Goal: Task Accomplishment & Management: Use online tool/utility

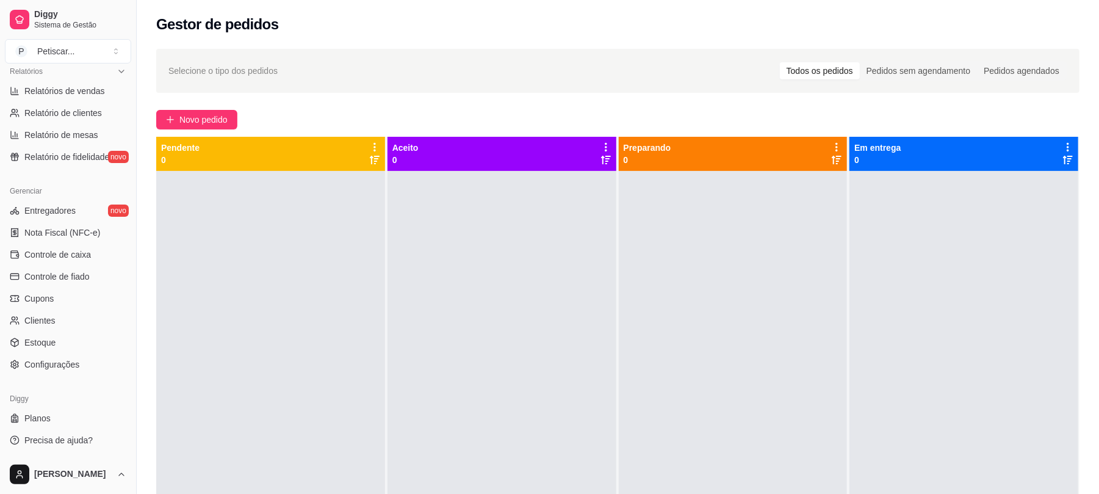
scroll to position [52, 0]
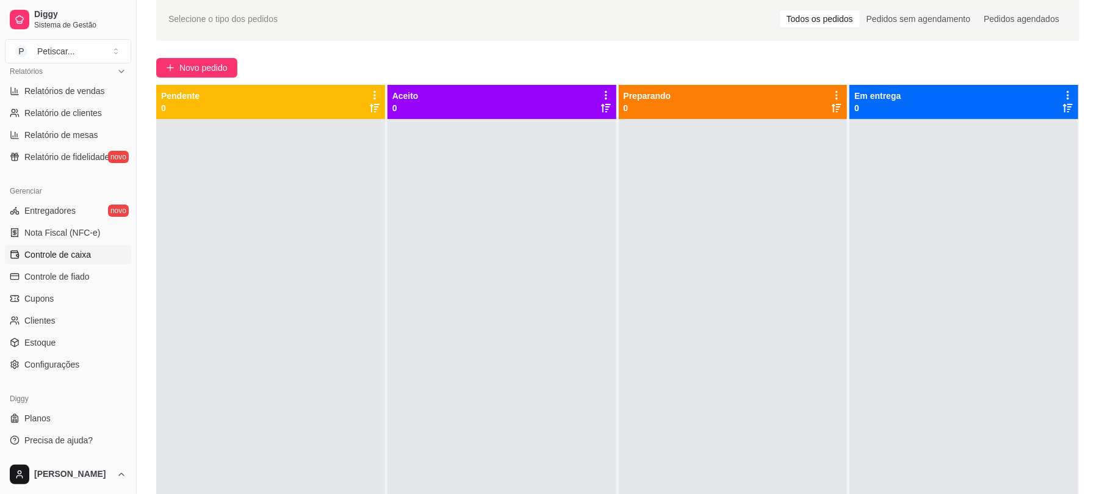
click at [76, 259] on span "Controle de caixa" at bounding box center [57, 254] width 67 height 12
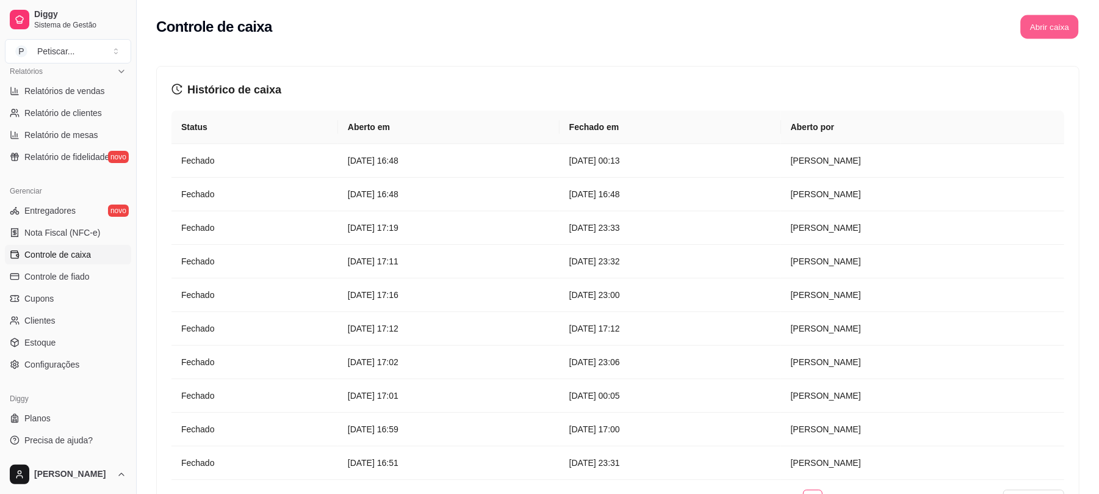
click at [1070, 18] on button "Abrir caixa" at bounding box center [1049, 27] width 58 height 24
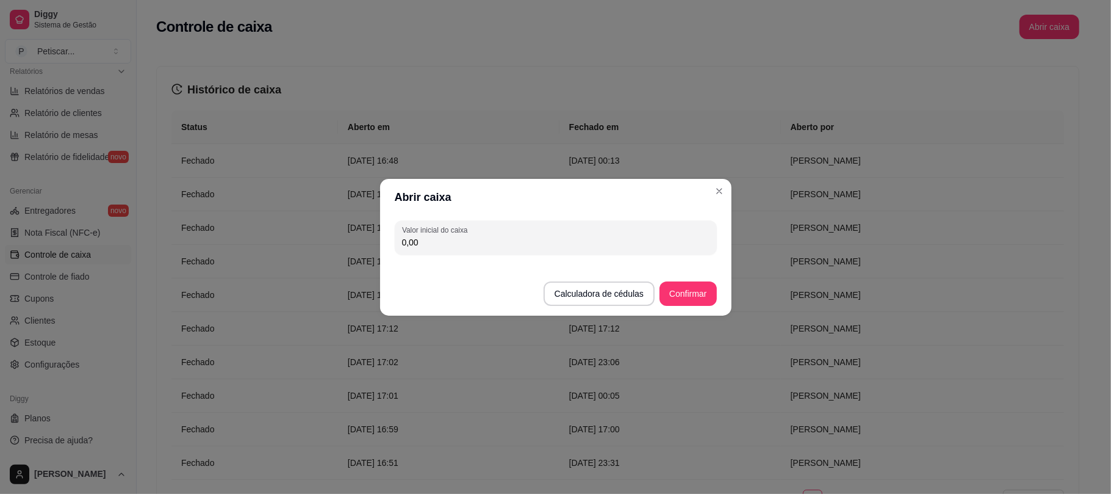
click at [664, 238] on input "0,00" at bounding box center [556, 242] width 308 height 12
type input "120,00"
click at [685, 282] on button "Confirmar" at bounding box center [688, 293] width 56 height 24
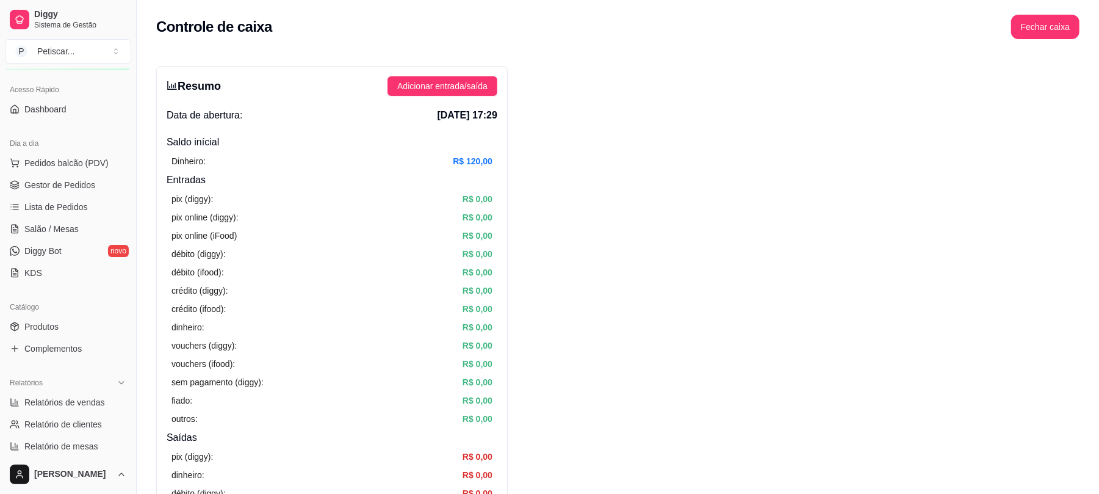
scroll to position [70, 0]
click at [85, 185] on span "Gestor de Pedidos" at bounding box center [59, 188] width 71 height 12
